Goal: Transaction & Acquisition: Book appointment/travel/reservation

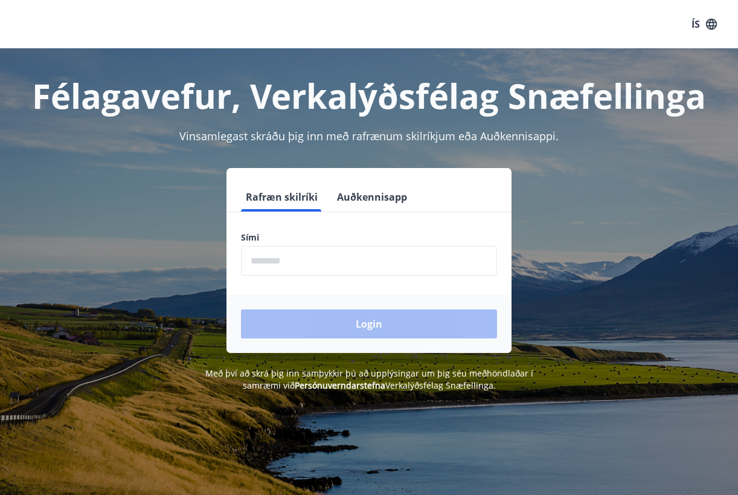
click at [289, 259] on input "phone" at bounding box center [369, 261] width 256 height 30
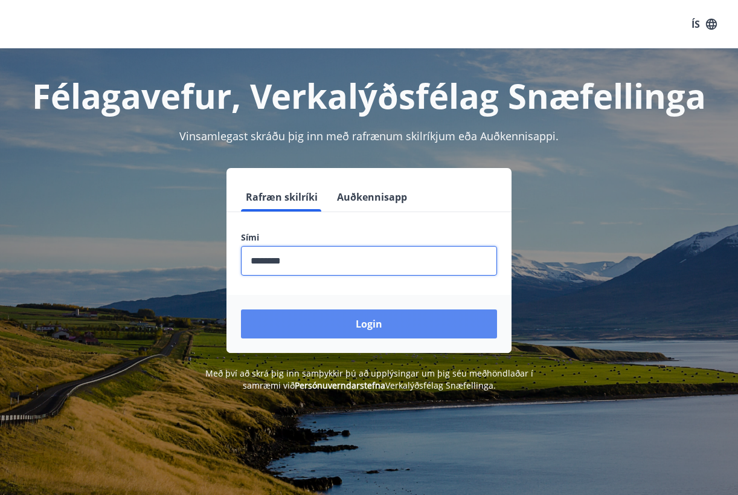
type input "********"
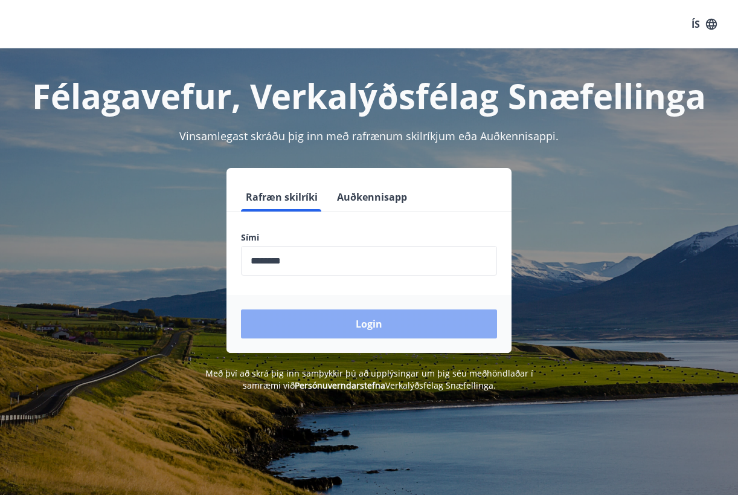
click at [311, 326] on button "Login" at bounding box center [369, 323] width 256 height 29
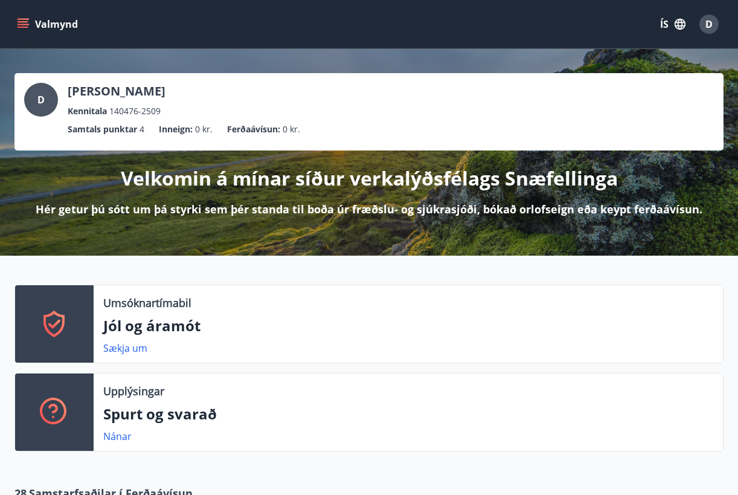
click at [60, 22] on button "Valmynd" at bounding box center [49, 24] width 68 height 22
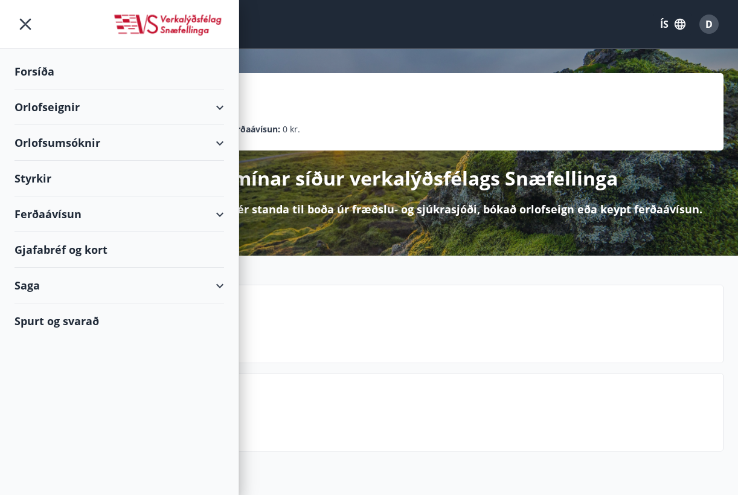
click at [663, 22] on button "ÍS" at bounding box center [673, 24] width 39 height 22
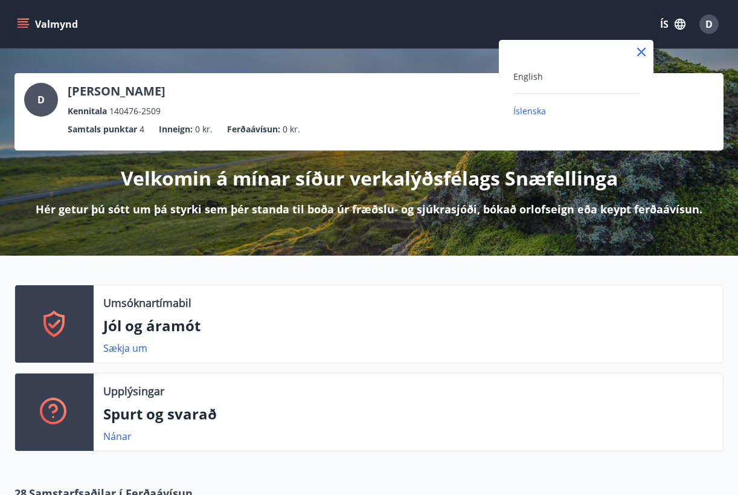
click at [550, 74] on div "English" at bounding box center [577, 76] width 126 height 15
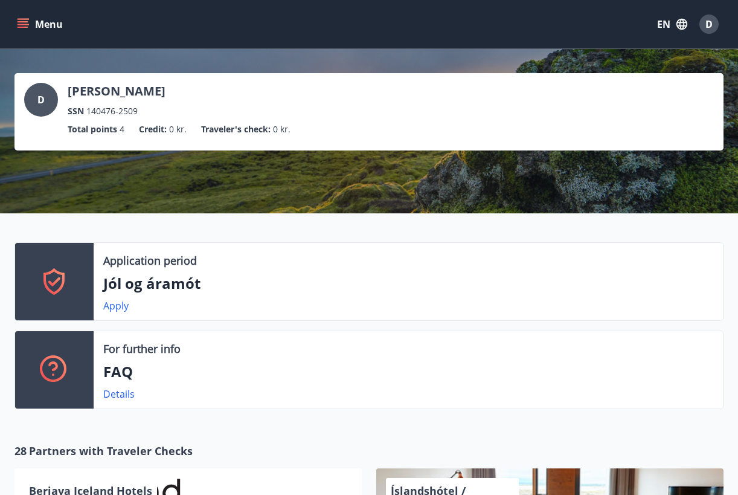
click at [38, 26] on button "Menu" at bounding box center [41, 24] width 53 height 22
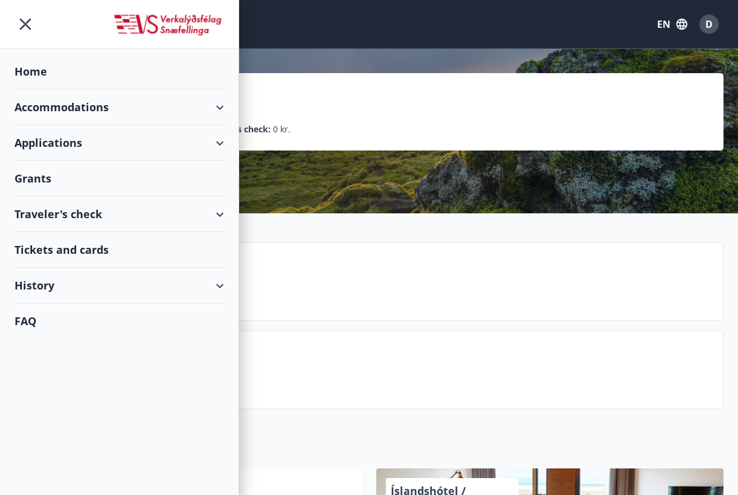
click at [77, 109] on div "Accommodations" at bounding box center [120, 107] width 210 height 36
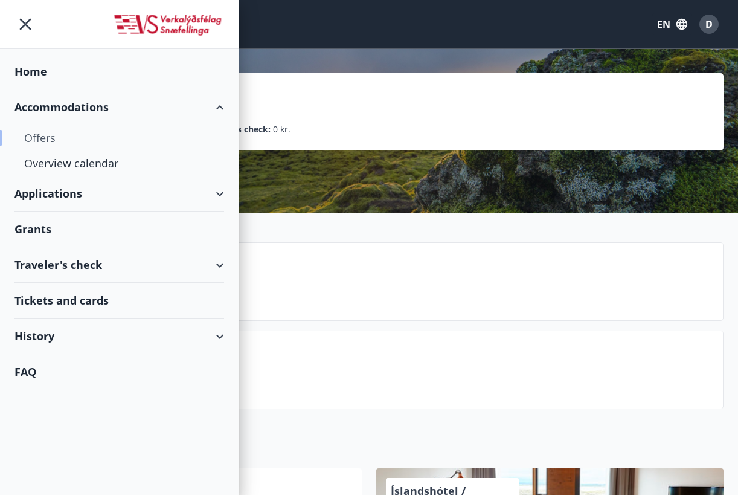
click at [45, 141] on div "Offers" at bounding box center [119, 137] width 190 height 25
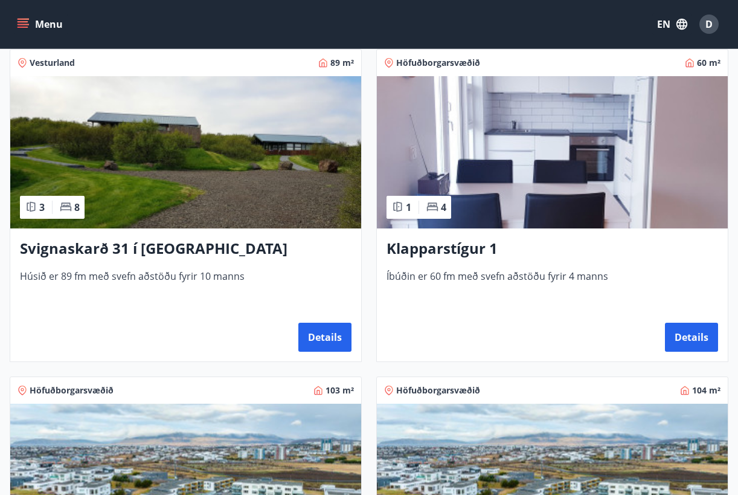
scroll to position [546, 0]
click at [691, 339] on button "Details" at bounding box center [691, 337] width 53 height 29
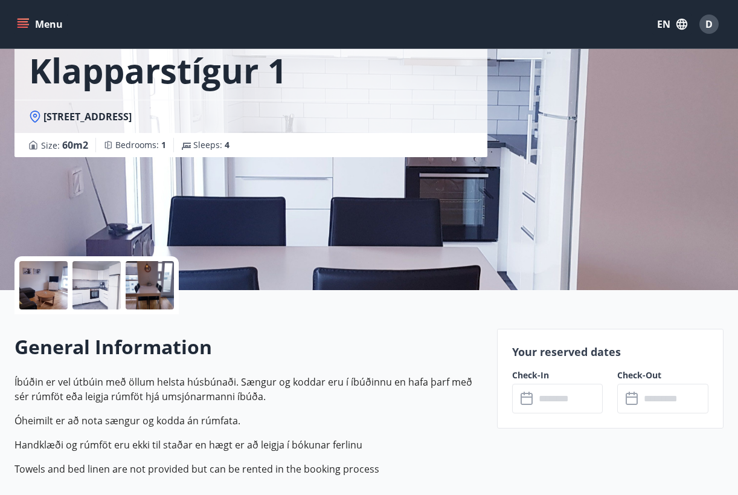
scroll to position [76, 0]
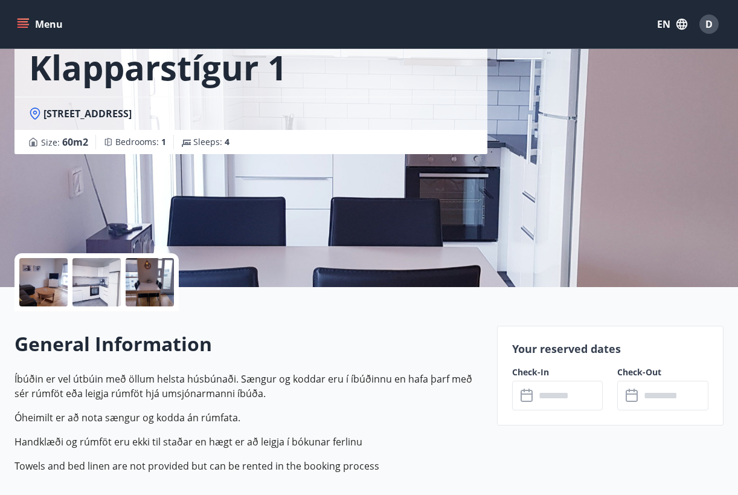
click at [555, 393] on input "text" at bounding box center [569, 396] width 68 height 30
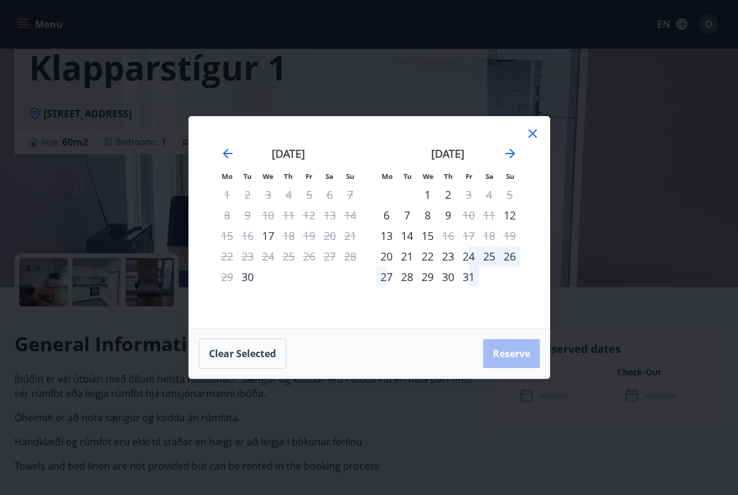
click at [430, 238] on div "15" at bounding box center [427, 235] width 21 height 21
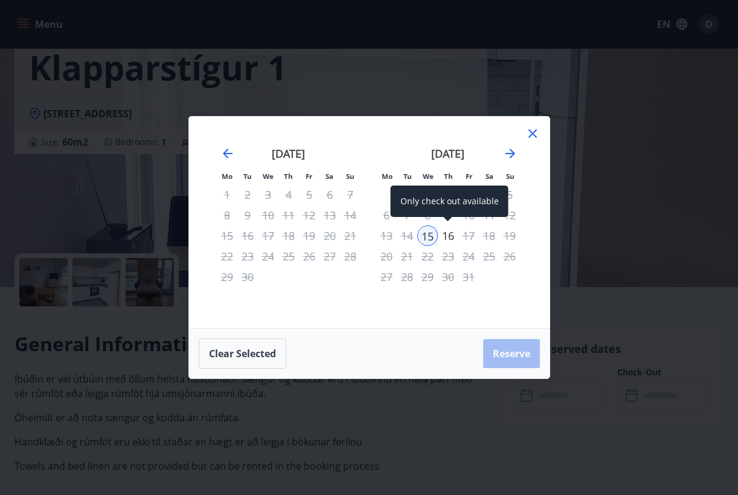
click at [450, 239] on div "16" at bounding box center [448, 235] width 21 height 21
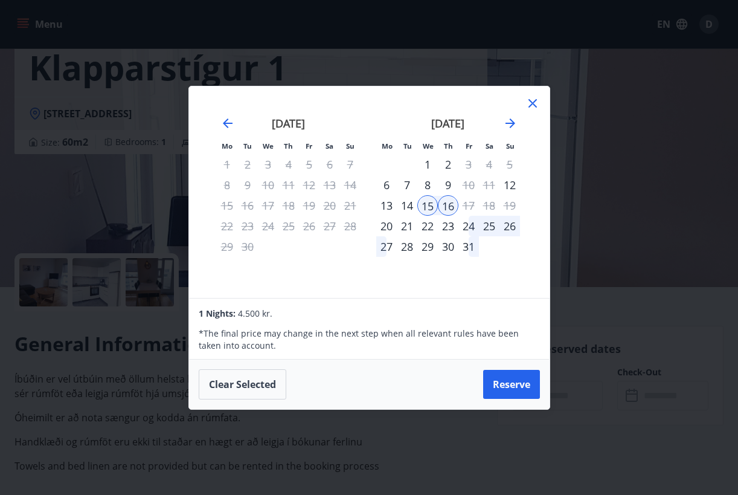
click at [465, 204] on div "17" at bounding box center [469, 205] width 21 height 21
click at [511, 210] on div "19" at bounding box center [510, 205] width 21 height 21
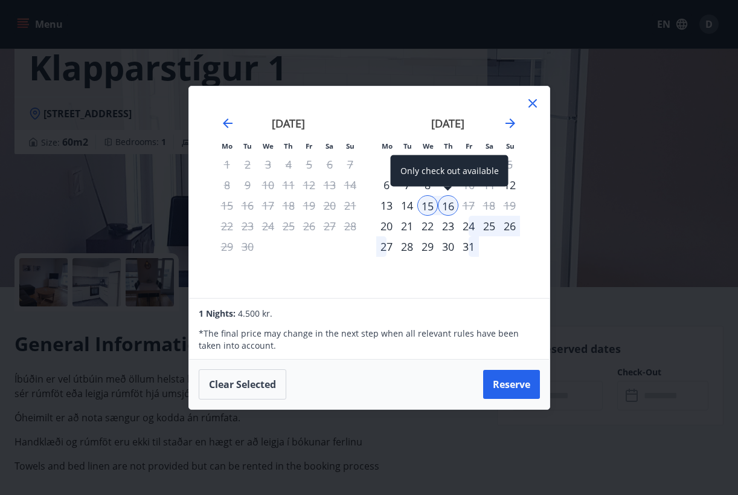
click at [443, 204] on div "16" at bounding box center [448, 205] width 21 height 21
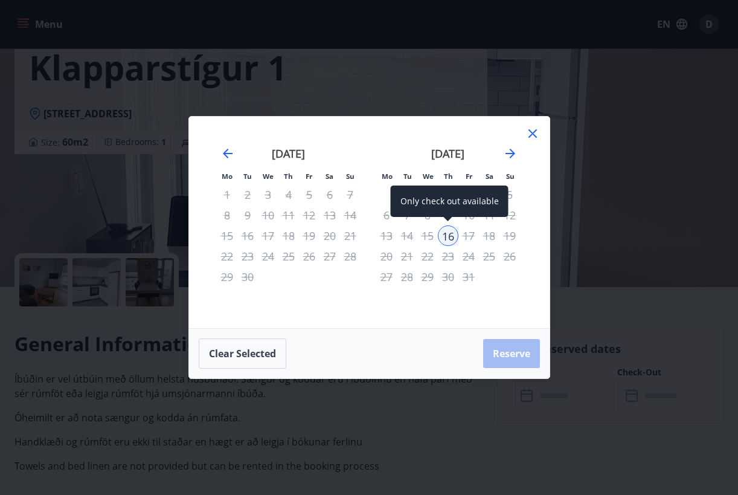
click at [468, 204] on div "Only check out available" at bounding box center [450, 200] width 118 height 31
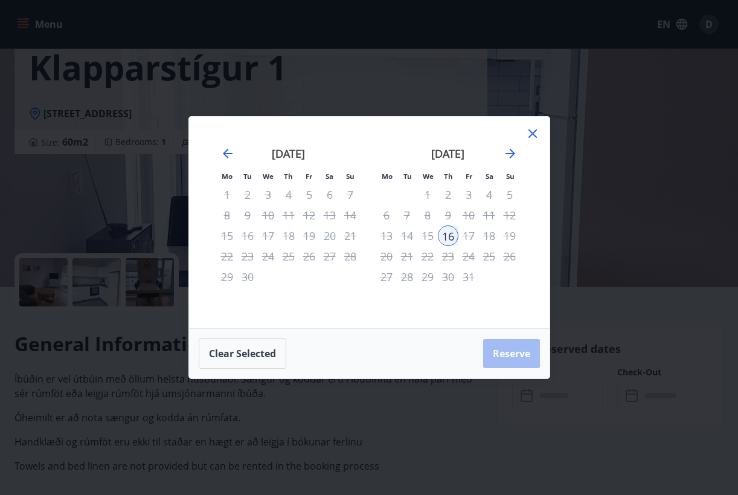
click at [466, 236] on div "17" at bounding box center [469, 235] width 21 height 21
click at [268, 350] on button "Clear selected" at bounding box center [243, 353] width 88 height 30
click at [431, 232] on div "15" at bounding box center [427, 235] width 21 height 21
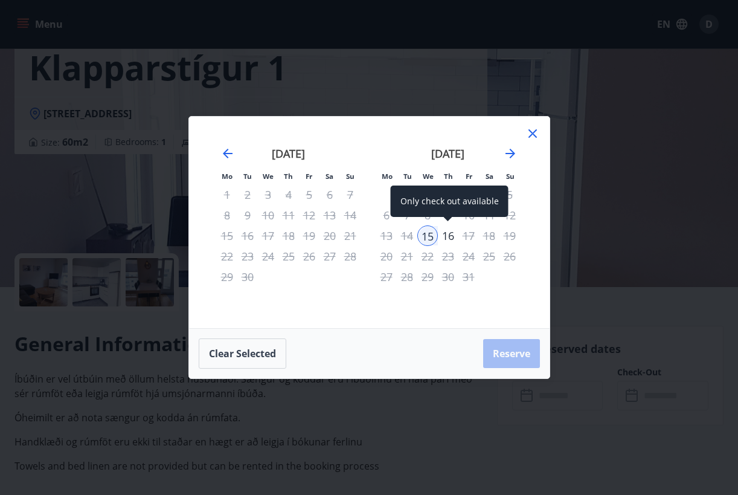
click at [448, 240] on div "16" at bounding box center [448, 235] width 21 height 21
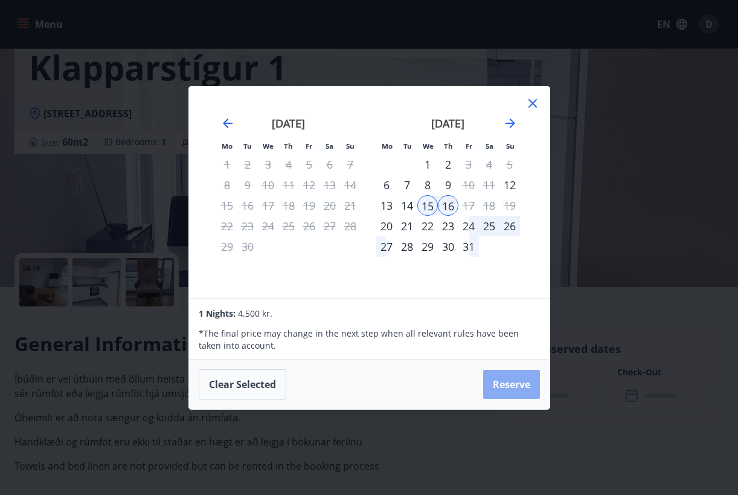
click at [495, 388] on button "Reserve" at bounding box center [511, 384] width 57 height 29
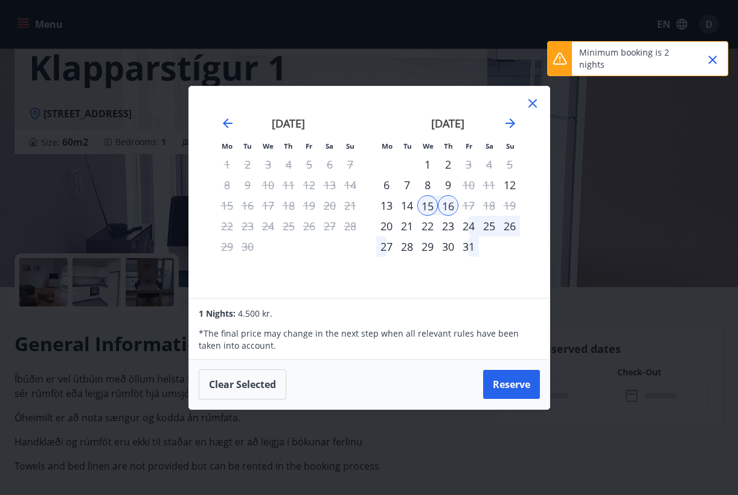
click at [532, 103] on icon at bounding box center [533, 103] width 8 height 8
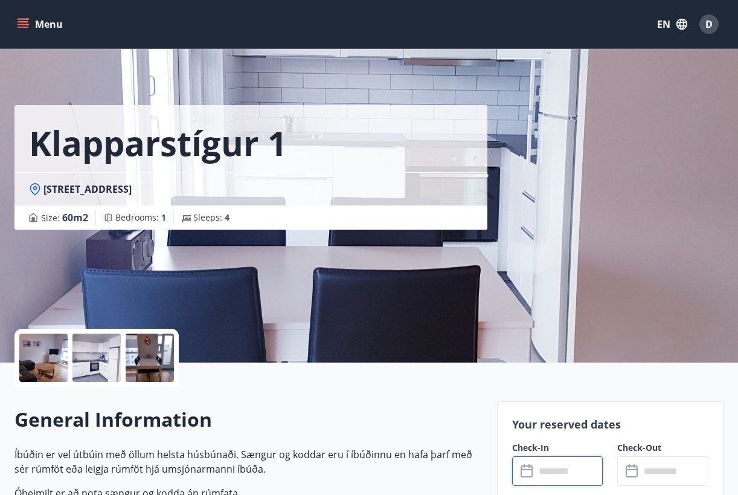
scroll to position [0, 0]
